Goal: Transaction & Acquisition: Purchase product/service

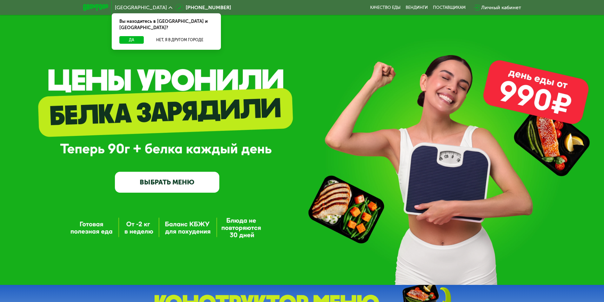
click at [178, 180] on link "ВЫБРАТЬ МЕНЮ" at bounding box center [167, 182] width 104 height 21
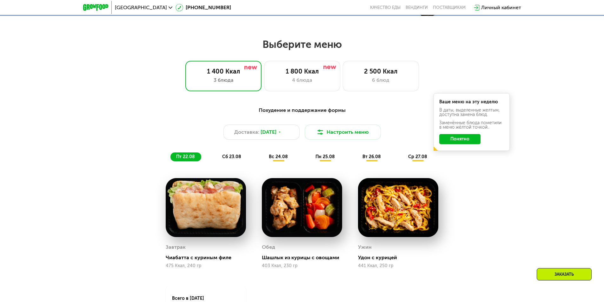
scroll to position [317, 0]
click at [224, 156] on span "сб 23.08" at bounding box center [231, 156] width 19 height 5
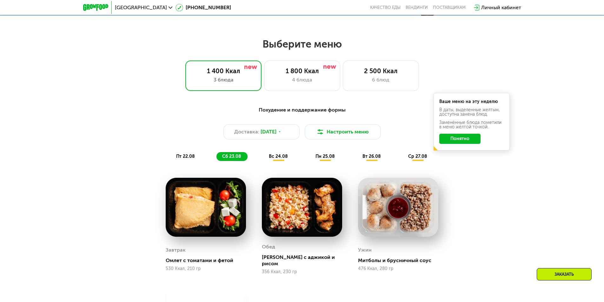
click at [269, 154] on div "Похудение и поддержание формы Доставка: [DATE] Настроить меню пт 22.08 сб 23.08…" at bounding box center [302, 133] width 376 height 55
click at [279, 156] on span "вс 24.08" at bounding box center [278, 156] width 19 height 5
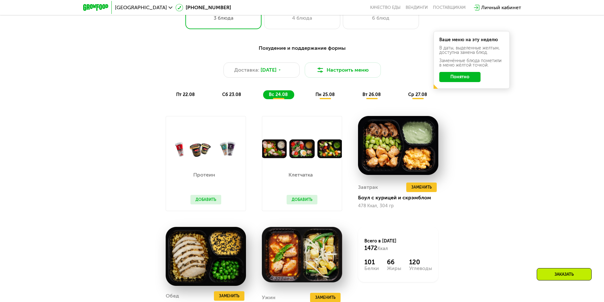
scroll to position [381, 0]
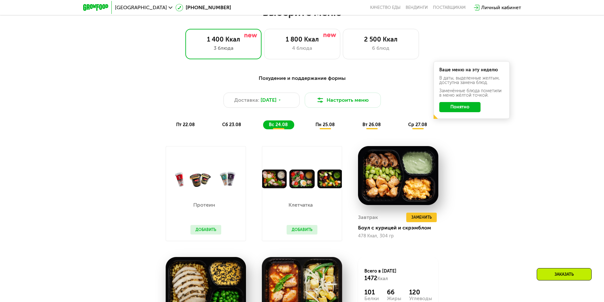
click at [320, 126] on span "пн 25.08" at bounding box center [324, 124] width 19 height 5
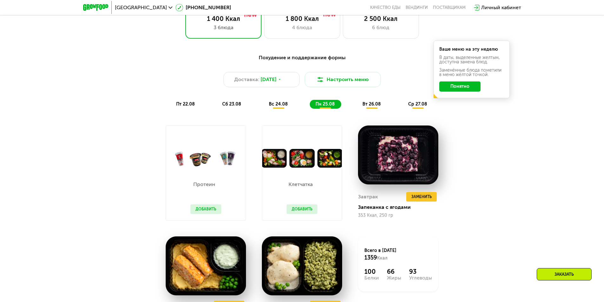
scroll to position [349, 0]
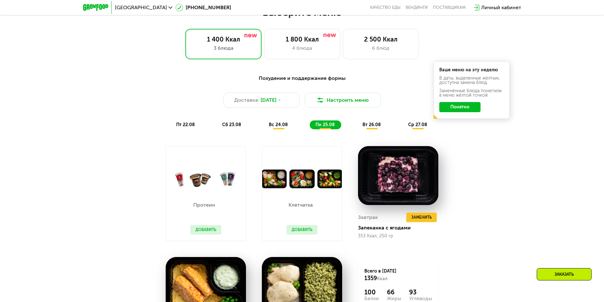
click at [402, 127] on div "вт 26.08" at bounding box center [417, 125] width 31 height 9
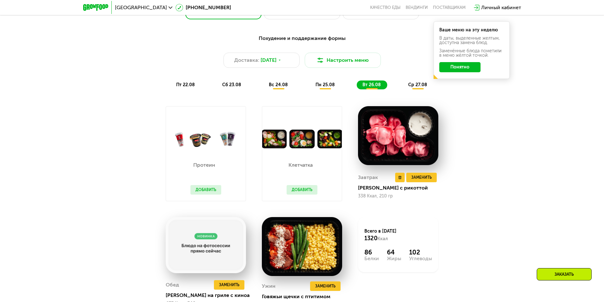
scroll to position [444, 0]
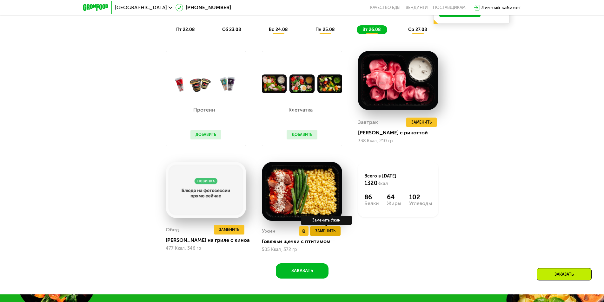
click at [328, 235] on span "Заменить" at bounding box center [325, 231] width 20 height 6
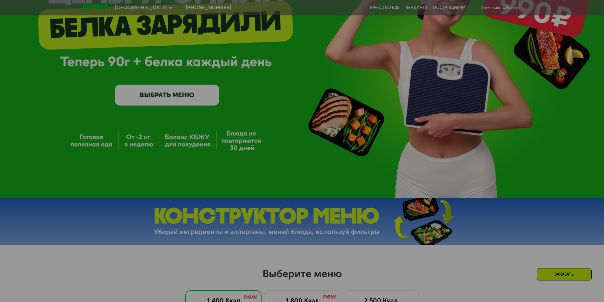
scroll to position [0, 0]
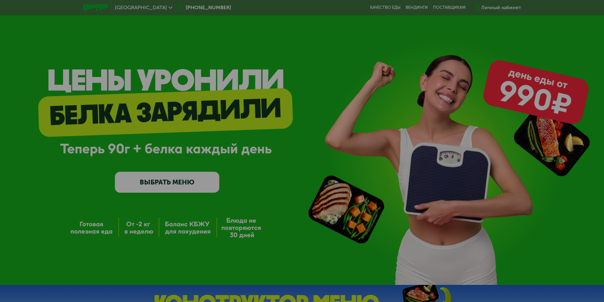
click at [390, 189] on div at bounding box center [302, 151] width 604 height 302
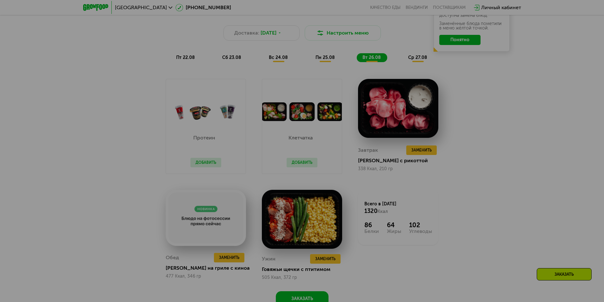
scroll to position [508, 0]
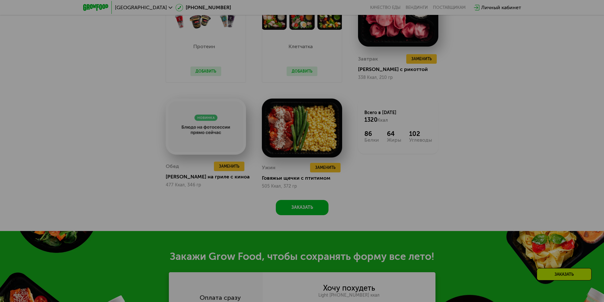
click at [278, 168] on div at bounding box center [302, 151] width 604 height 302
click at [490, 136] on div at bounding box center [302, 151] width 604 height 302
